Goal: Task Accomplishment & Management: Manage account settings

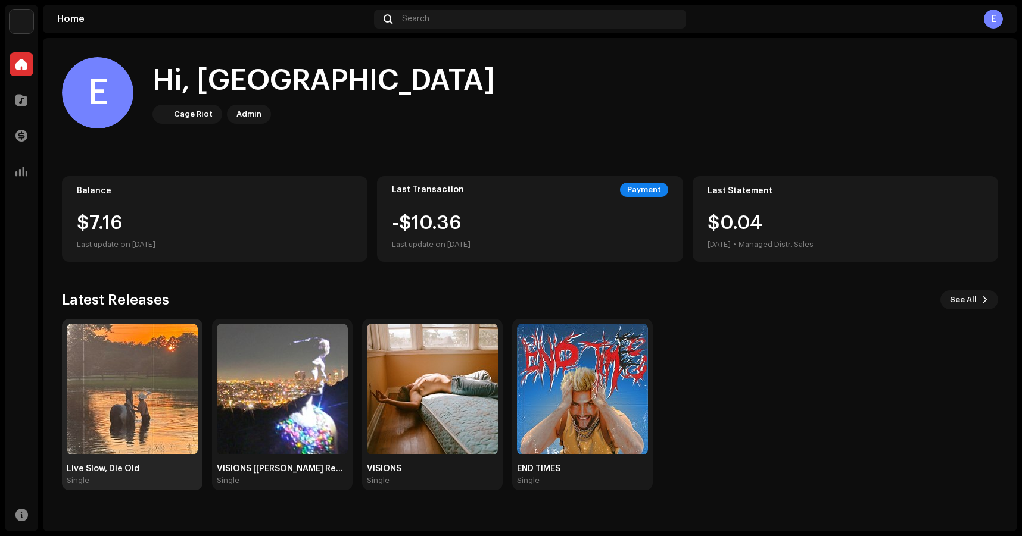
click at [152, 396] on img at bounding box center [132, 389] width 131 height 131
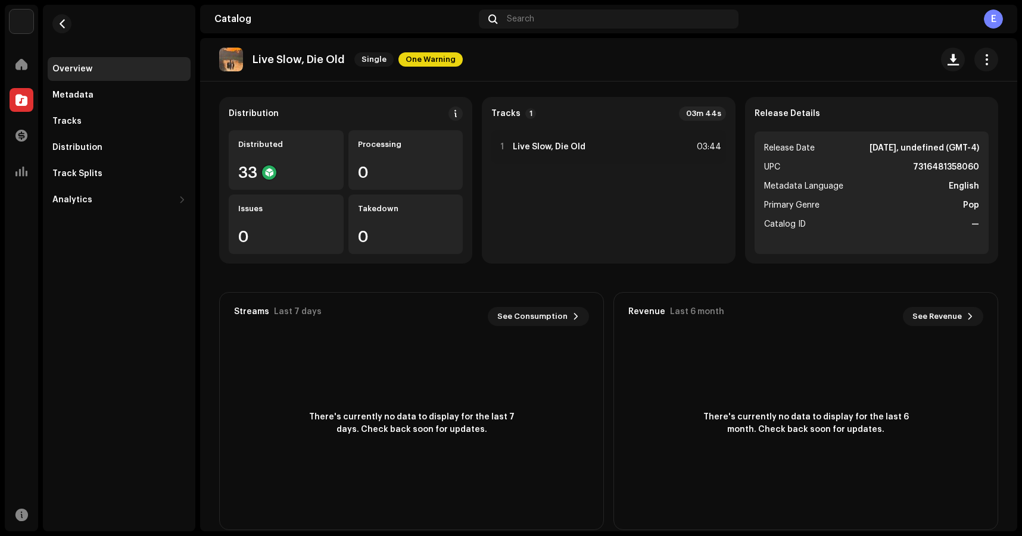
scroll to position [102, 0]
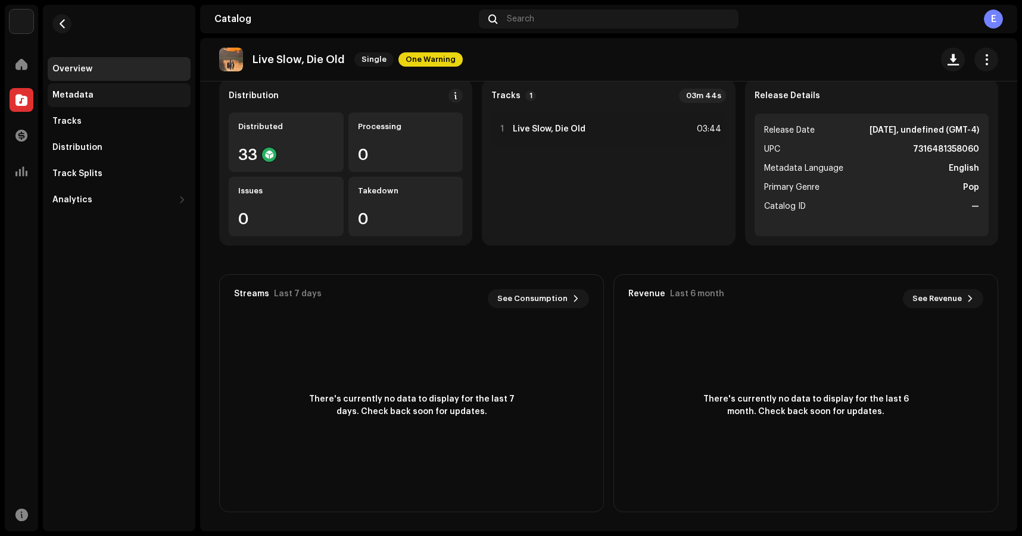
click at [140, 94] on div "Metadata" at bounding box center [118, 95] width 133 height 10
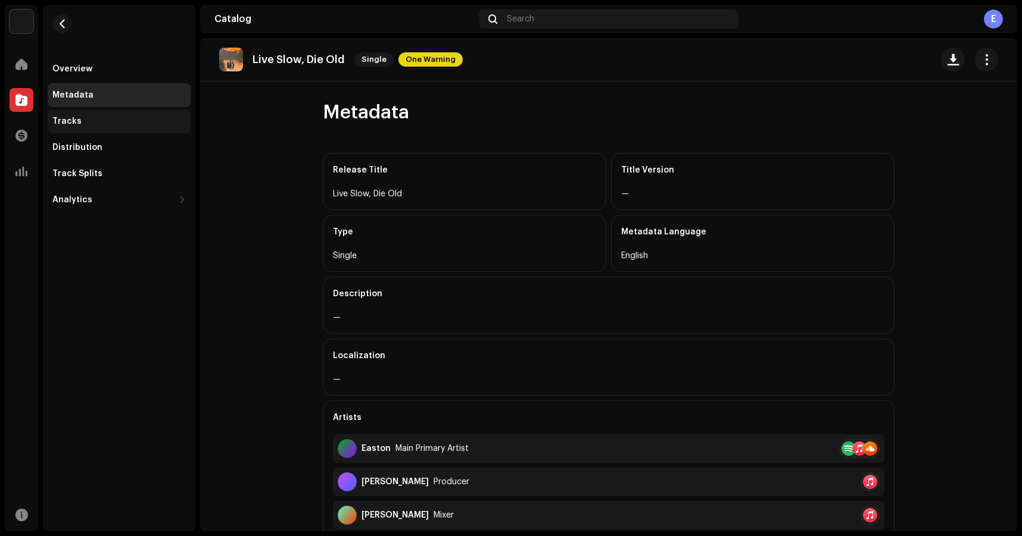
click at [86, 126] on div "Tracks" at bounding box center [118, 122] width 133 height 10
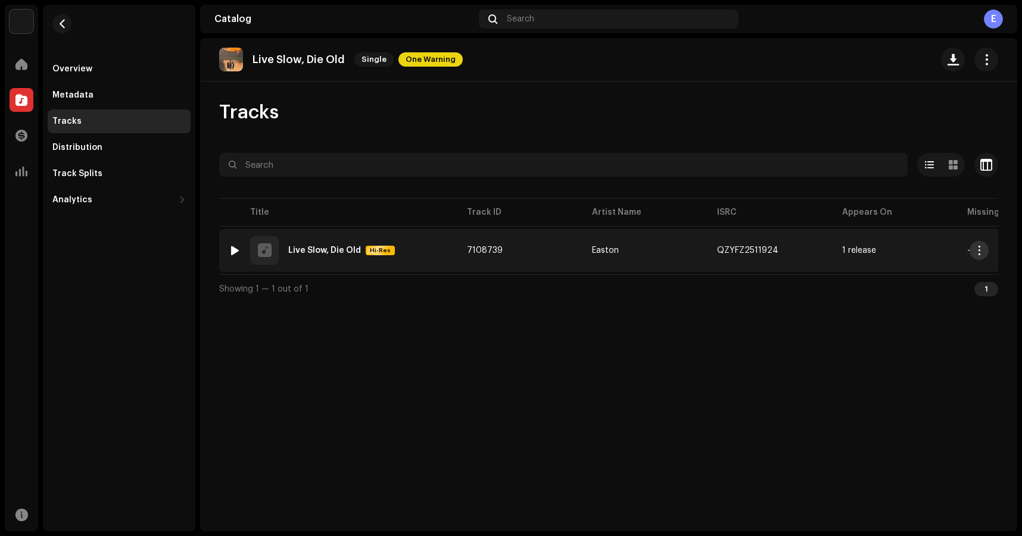
click at [980, 249] on span "button" at bounding box center [979, 251] width 9 height 10
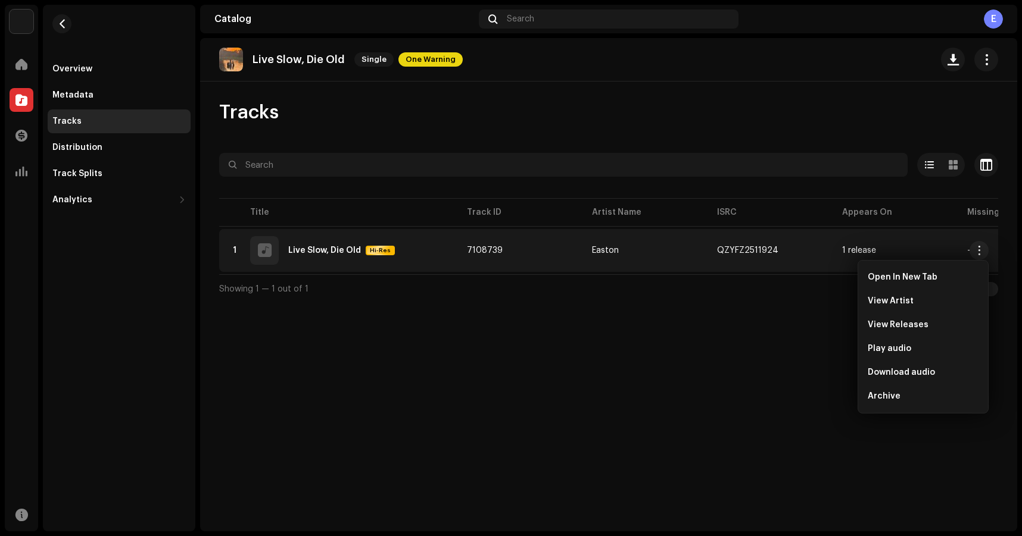
click at [656, 355] on div "Live Slow, Die Old Single One Warning Tracks Selected 0 Select all 1 Options Fi…" at bounding box center [608, 285] width 817 height 494
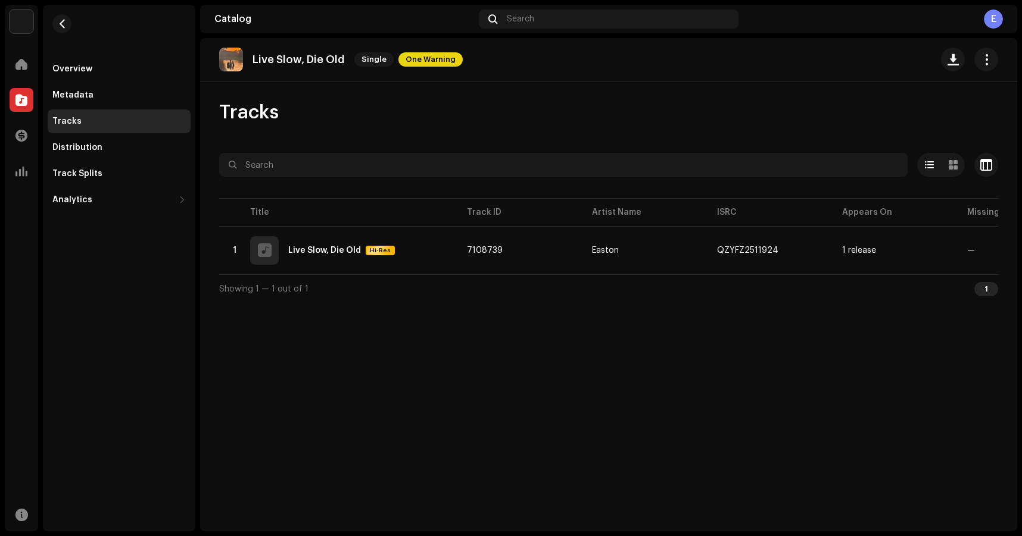
click at [1004, 64] on div "Live Slow, Die Old Single One Warning" at bounding box center [608, 59] width 817 height 43
click at [988, 62] on span "button" at bounding box center [986, 60] width 11 height 10
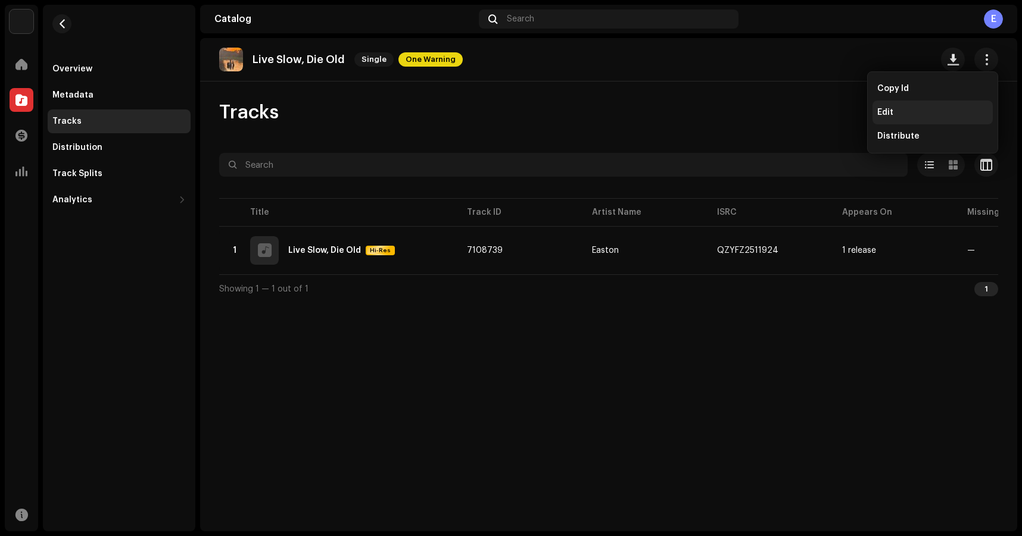
click at [910, 111] on div "Edit" at bounding box center [932, 113] width 111 height 10
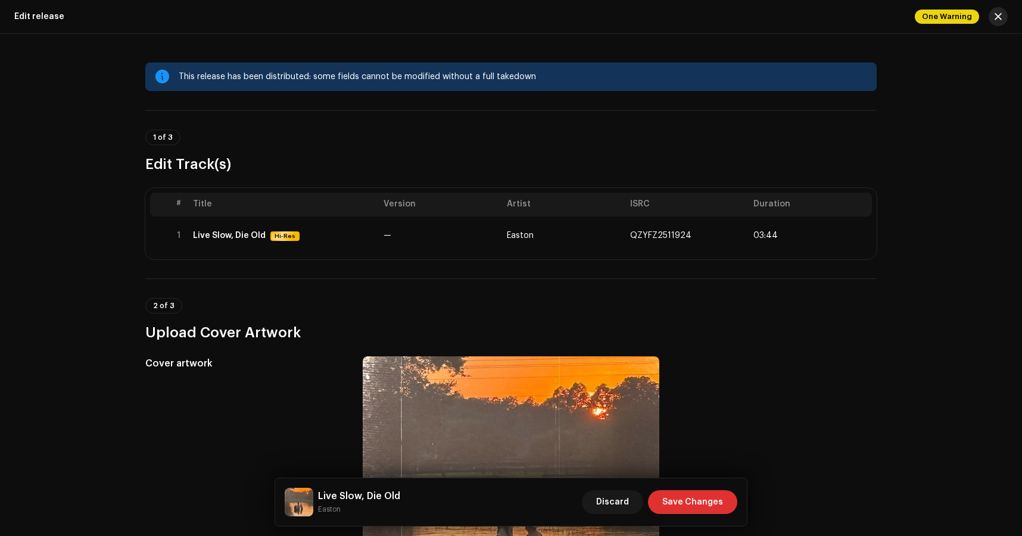
click at [999, 21] on button "button" at bounding box center [997, 16] width 19 height 19
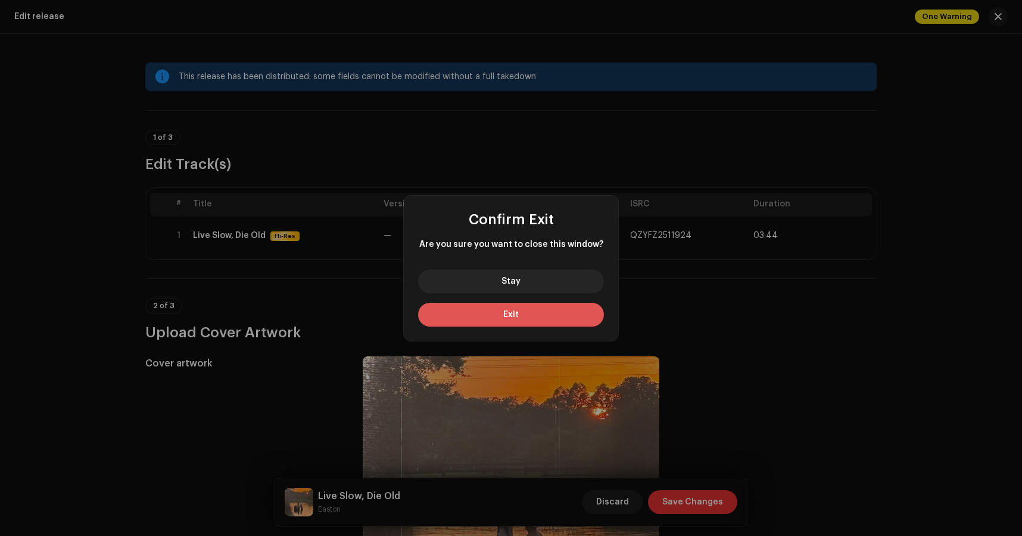
click at [518, 316] on button "Exit" at bounding box center [511, 315] width 186 height 24
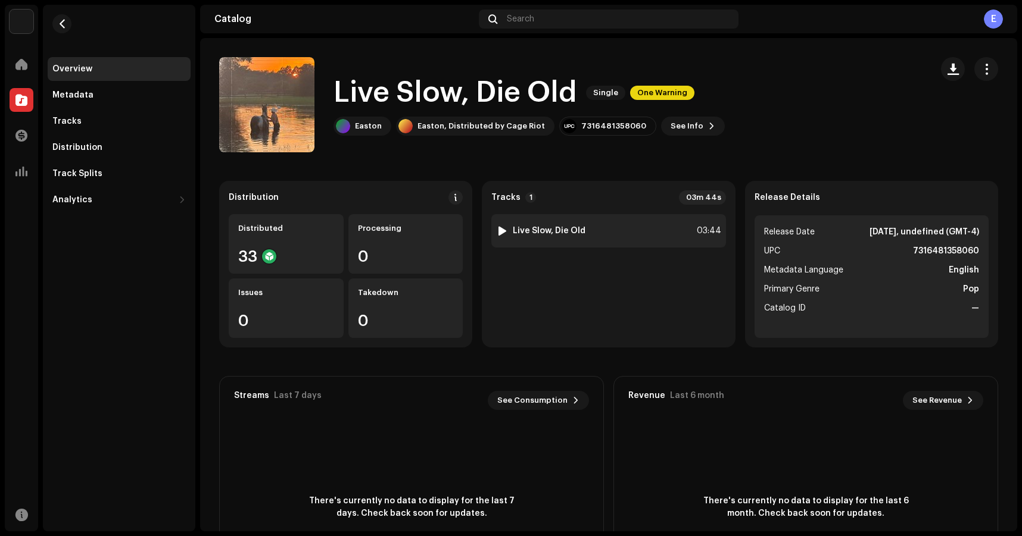
click at [532, 232] on strong "Live Slow, Die Old" at bounding box center [549, 231] width 73 height 10
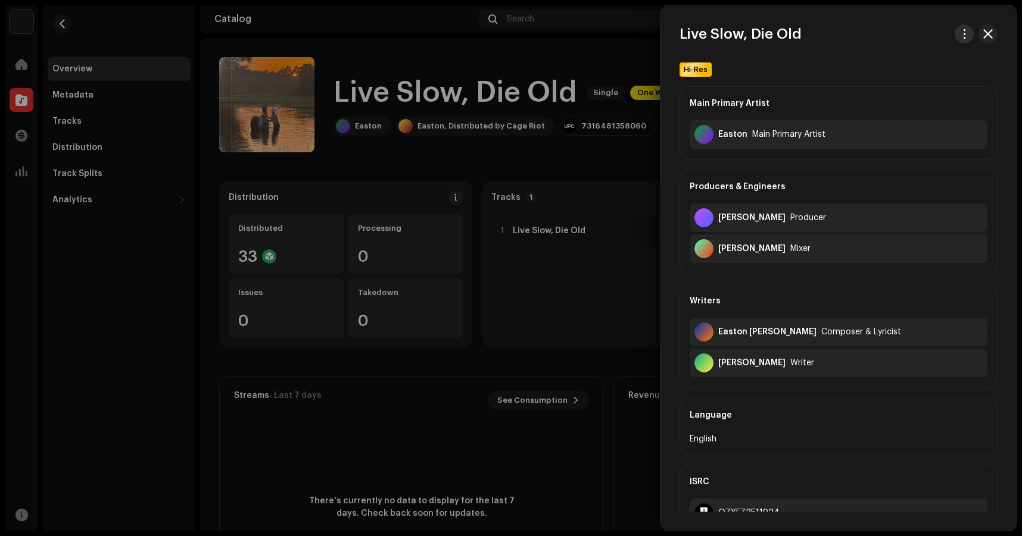
click at [963, 36] on span "button" at bounding box center [964, 34] width 9 height 10
click at [924, 64] on div "View track" at bounding box center [904, 61] width 111 height 10
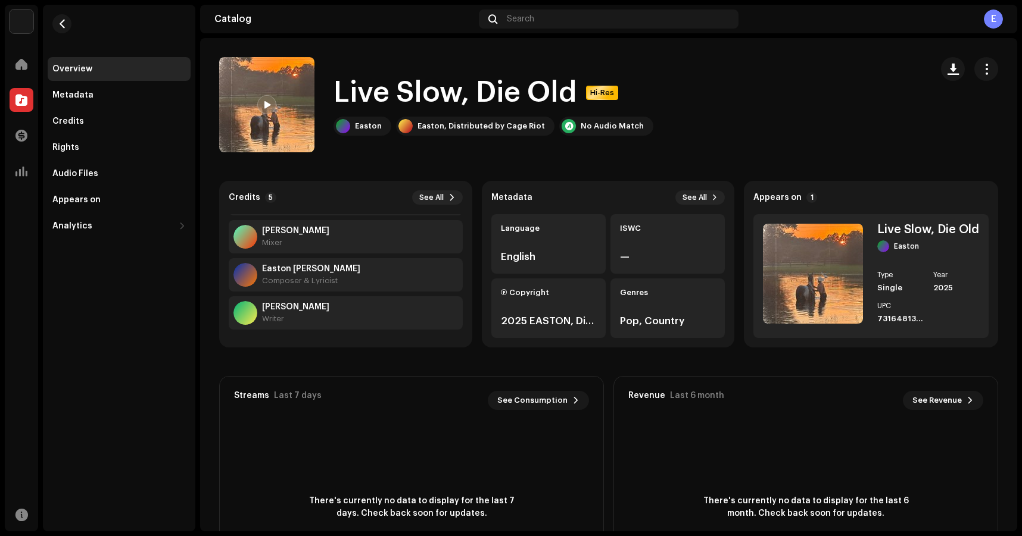
scroll to position [102, 0]
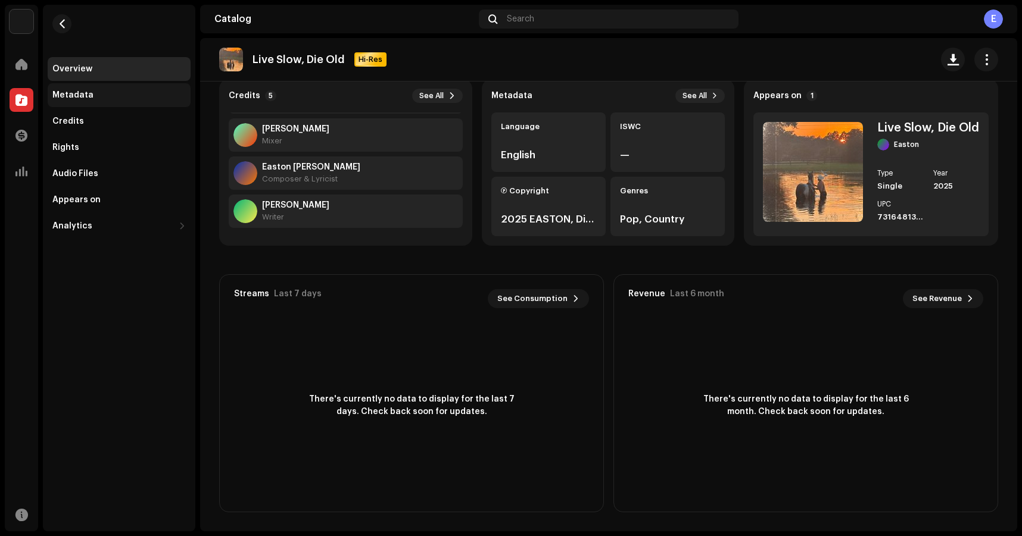
click at [110, 89] on div "Metadata" at bounding box center [119, 95] width 143 height 24
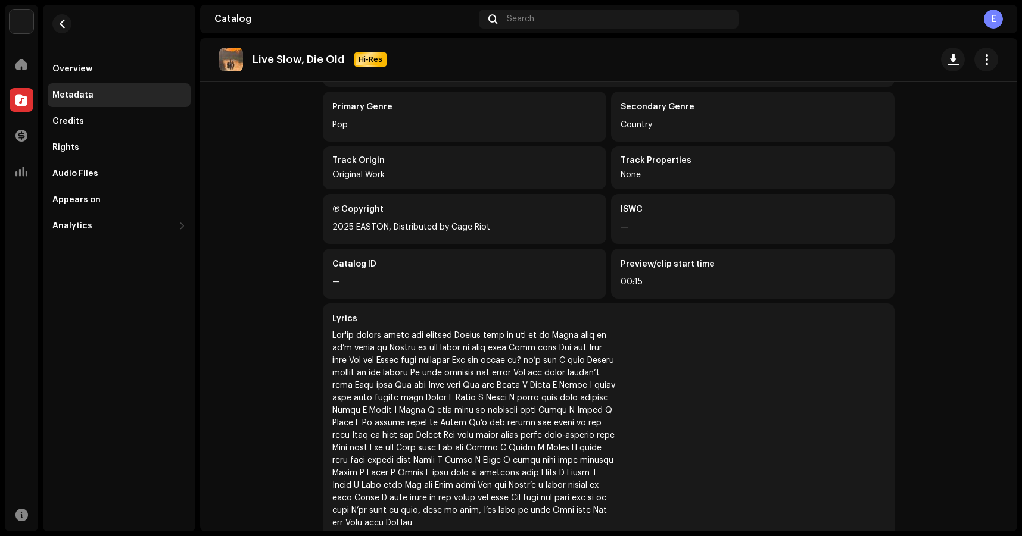
scroll to position [240, 0]
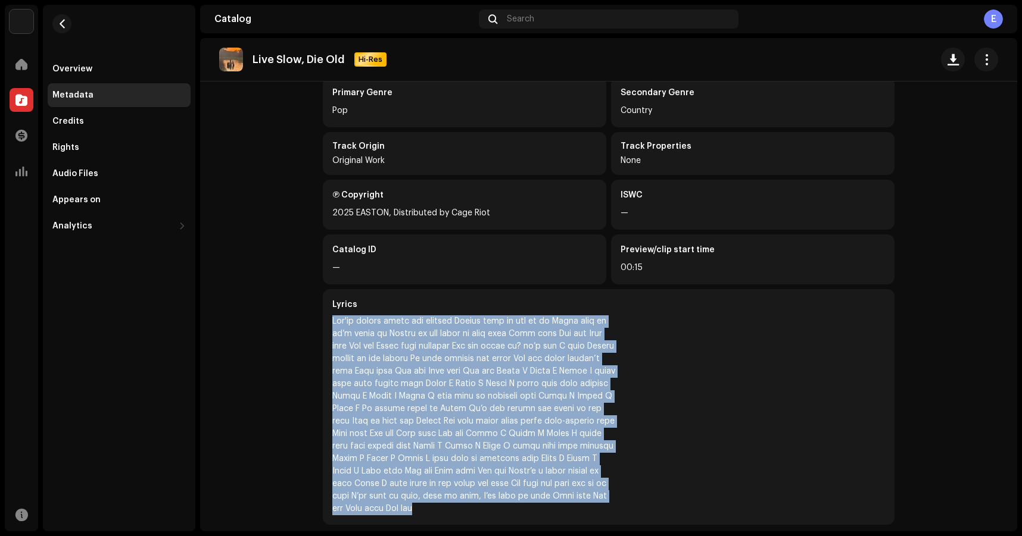
drag, startPoint x: 329, startPoint y: 322, endPoint x: 623, endPoint y: 492, distance: 339.9
click at [623, 492] on div "Lyrics" at bounding box center [609, 407] width 572 height 236
copy div "Lor'ip dolors ametc adi elitsed Doeius temp in utl et do Magna aliq en ad’m ven…"
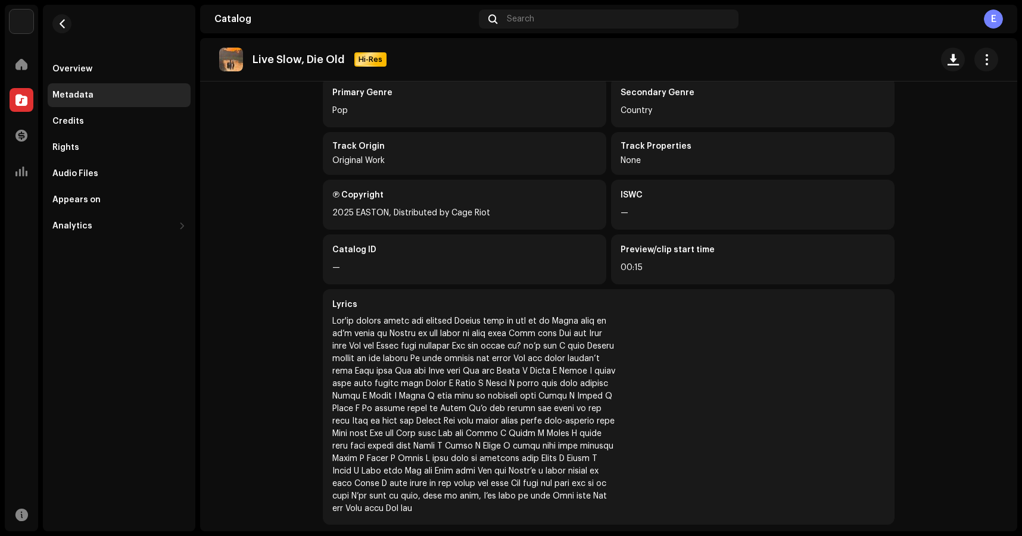
click at [716, 319] on div "Lyrics" at bounding box center [609, 407] width 572 height 236
